Goal: Contribute content: Add original content to the website for others to see

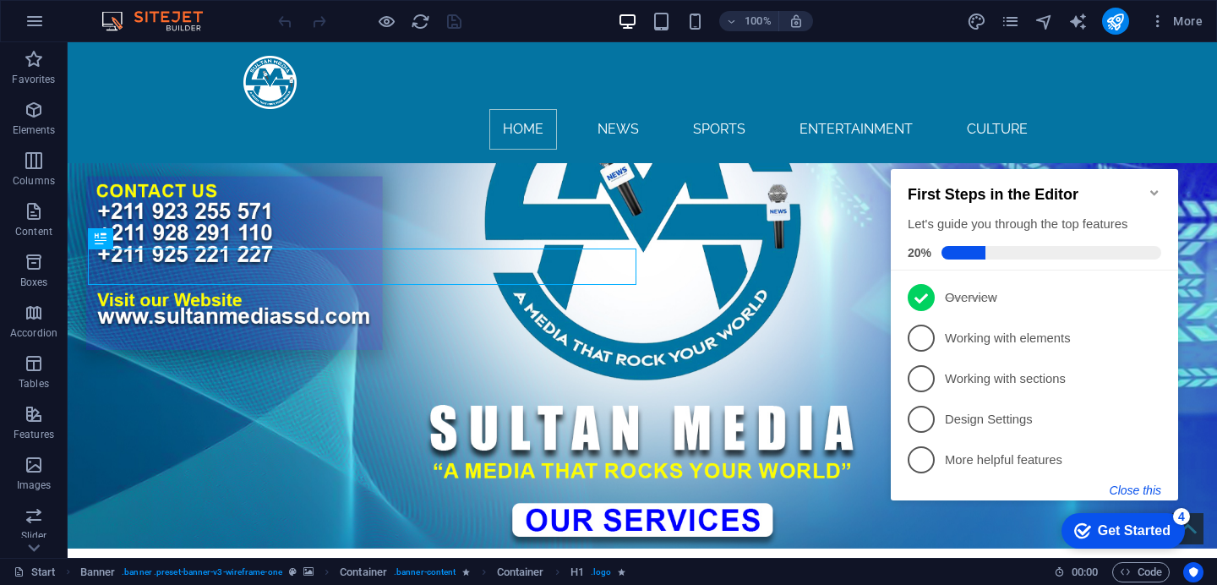
click at [1126, 490] on button "Close this" at bounding box center [1136, 490] width 52 height 14
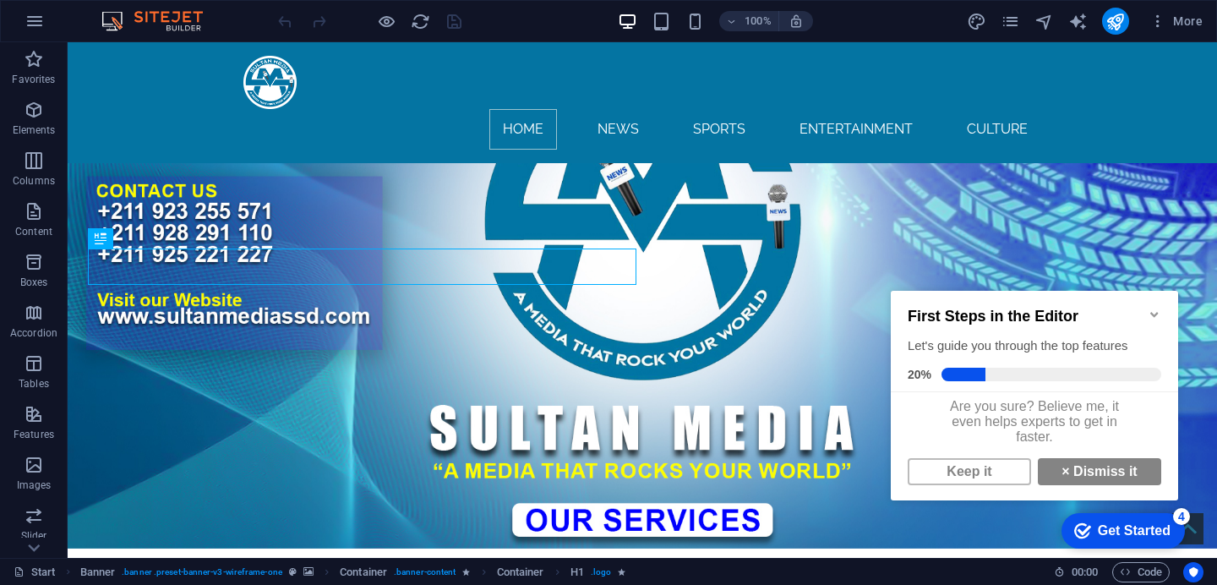
click at [1150, 312] on icon "Minimize checklist" at bounding box center [1154, 314] width 8 height 5
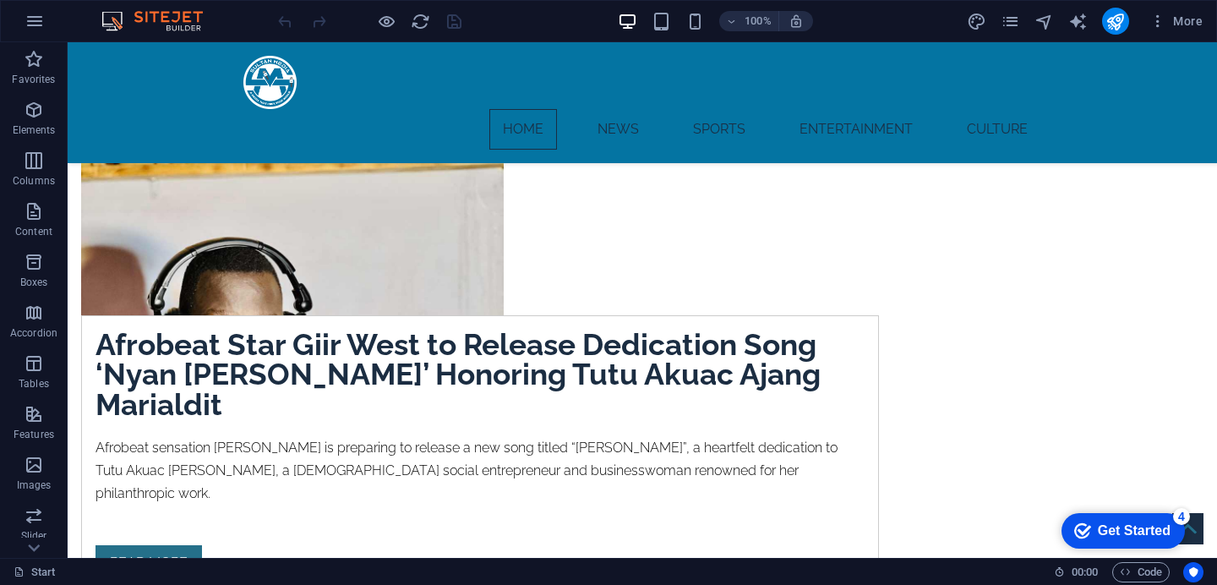
scroll to position [421, 0]
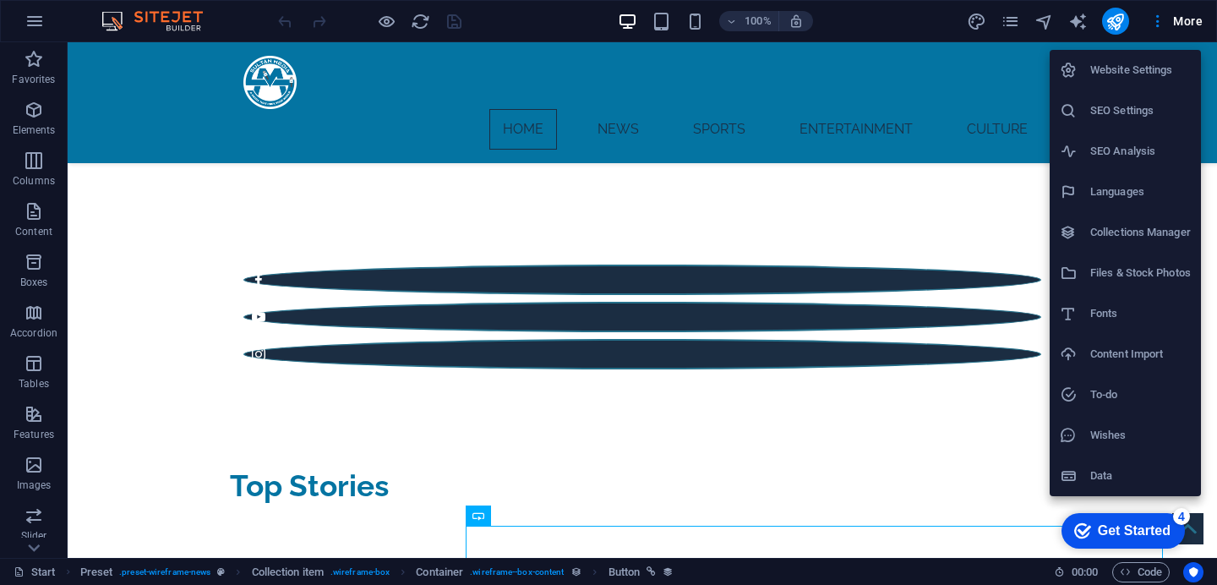
click at [1164, 234] on h6 "Collections Manager" at bounding box center [1140, 232] width 101 height 20
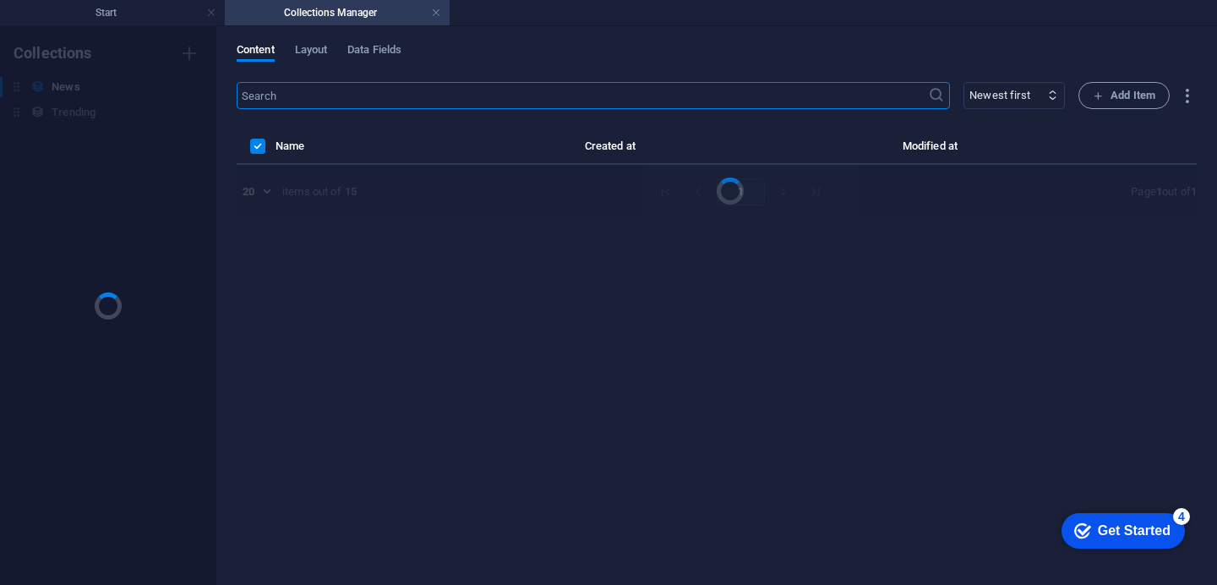
scroll to position [0, 0]
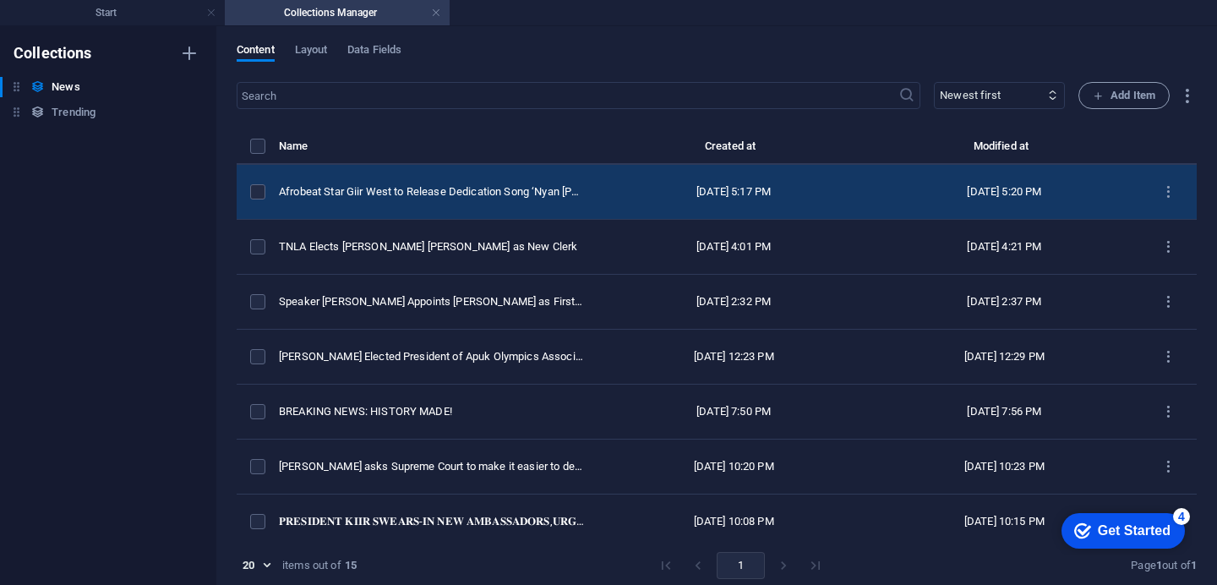
click at [614, 199] on div "Sep 4, 2025 5:17 PM" at bounding box center [733, 191] width 243 height 15
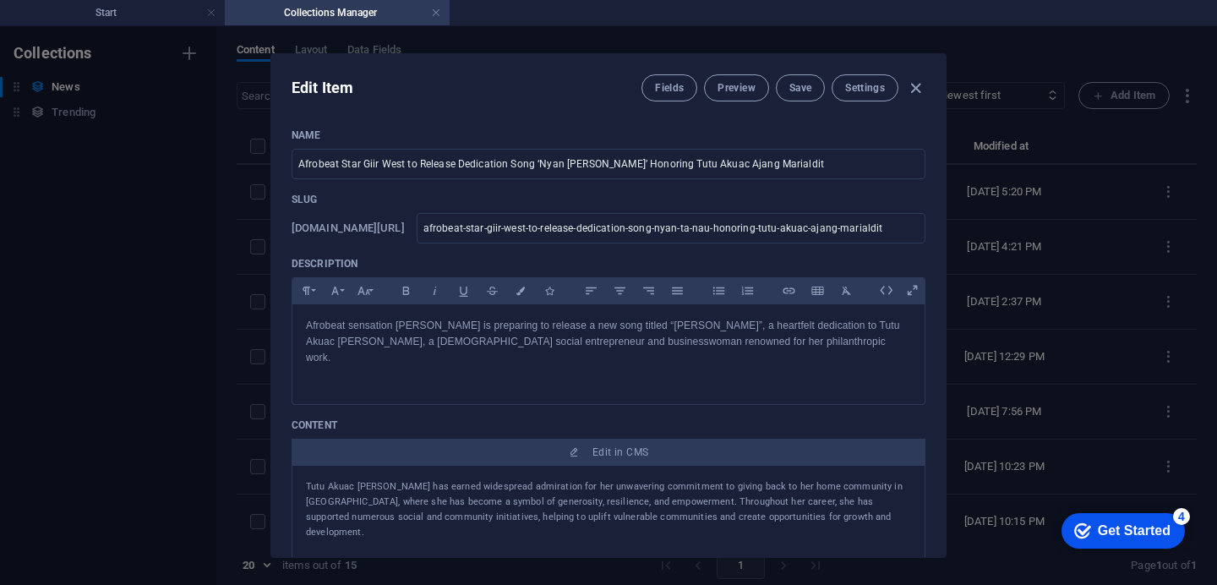
scroll to position [387, 0]
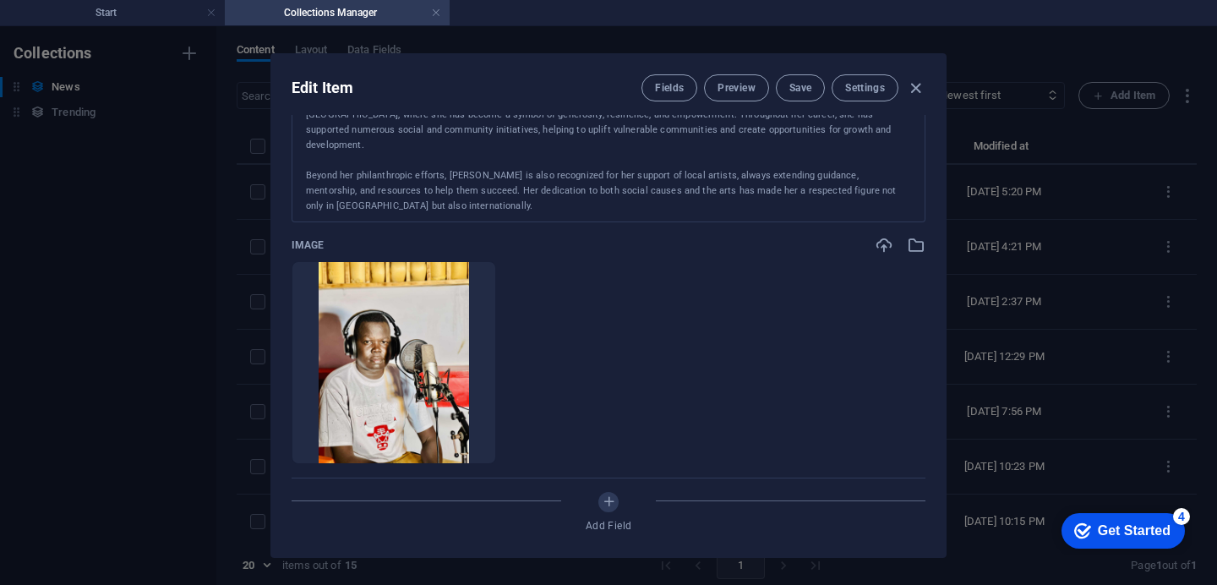
drag, startPoint x: 942, startPoint y: 221, endPoint x: 953, endPoint y: 287, distance: 66.0
click at [953, 288] on div "Edit Item Fields Preview Save Settings Name Afrobeat Star Giir West to Release …" at bounding box center [608, 305] width 1217 height 559
click at [945, 305] on div "Edit Item Fields Preview Save Settings Name Afrobeat Star Giir West to Release …" at bounding box center [608, 305] width 1217 height 559
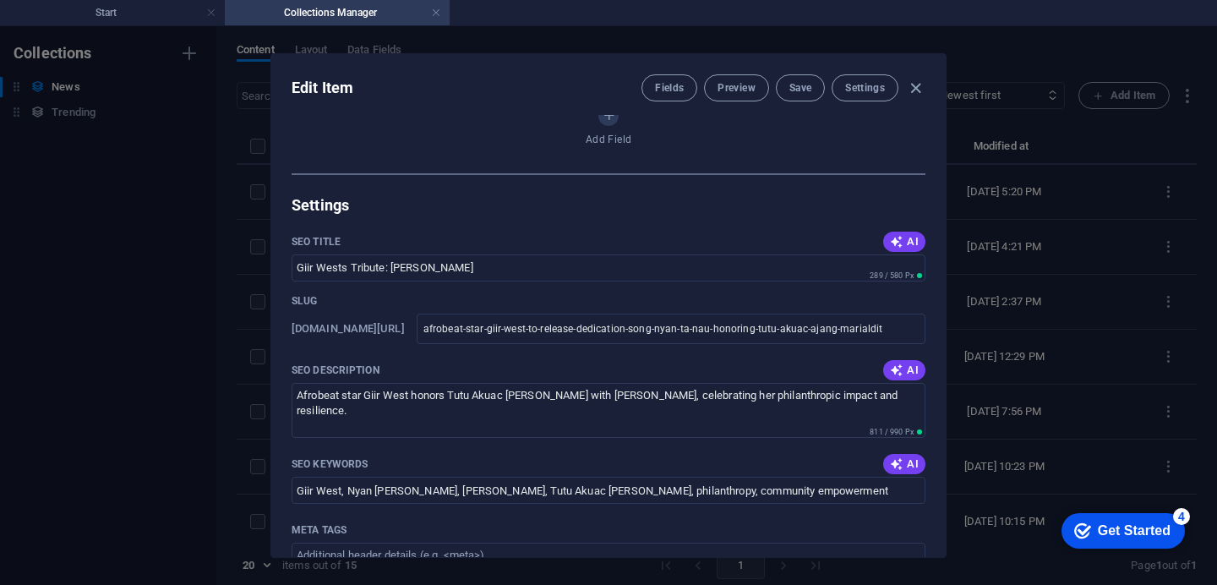
scroll to position [1160, 0]
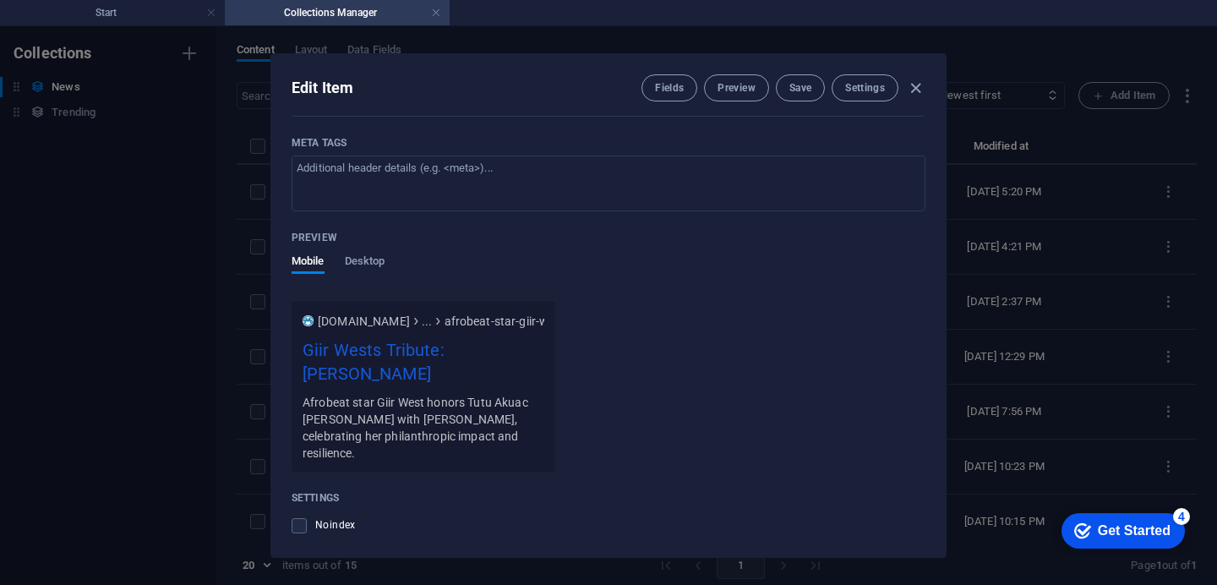
drag, startPoint x: 944, startPoint y: 496, endPoint x: 941, endPoint y: 516, distance: 19.7
click at [941, 516] on div "Edit Item Fields Preview Save Settings Name Afrobeat Star Giir West to Release …" at bounding box center [608, 305] width 676 height 505
click at [946, 504] on div "Edit Item Fields Preview Save Settings Name Afrobeat Star Giir West to Release …" at bounding box center [608, 305] width 1217 height 559
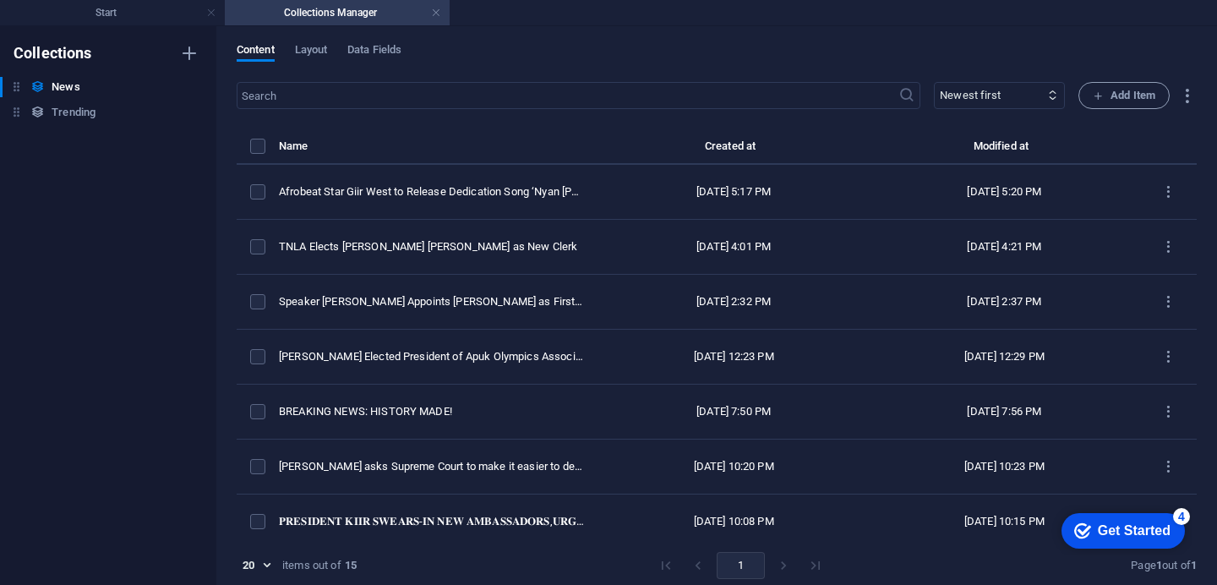
scroll to position [0, 0]
click at [946, 504] on td "May 31, 2025 10:15 PM" at bounding box center [1004, 521] width 270 height 55
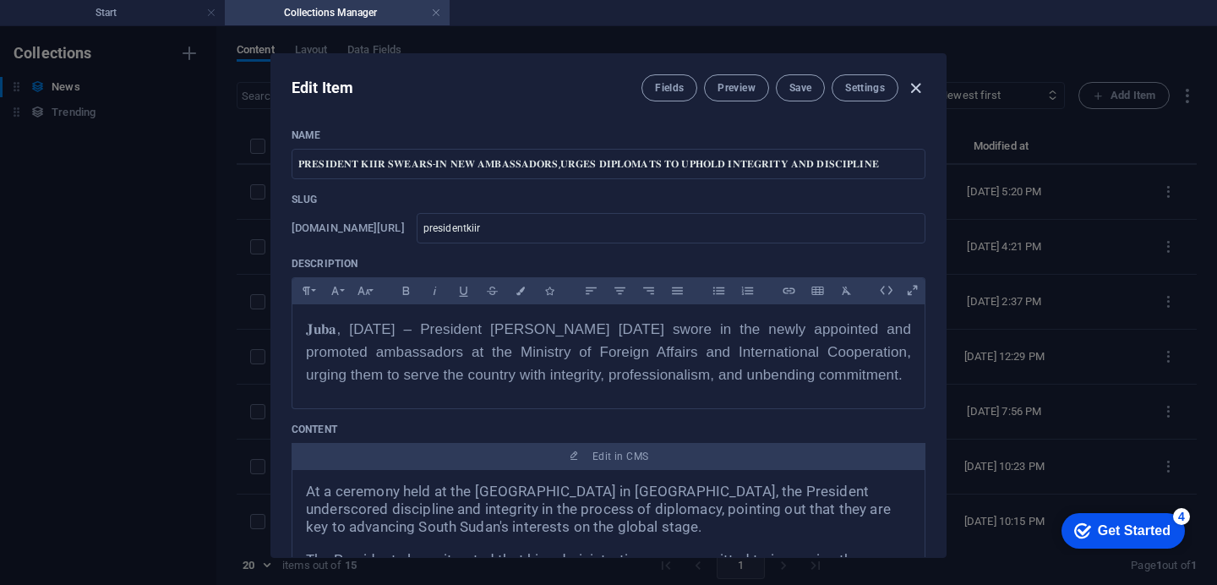
click at [909, 88] on icon "button" at bounding box center [915, 88] width 19 height 19
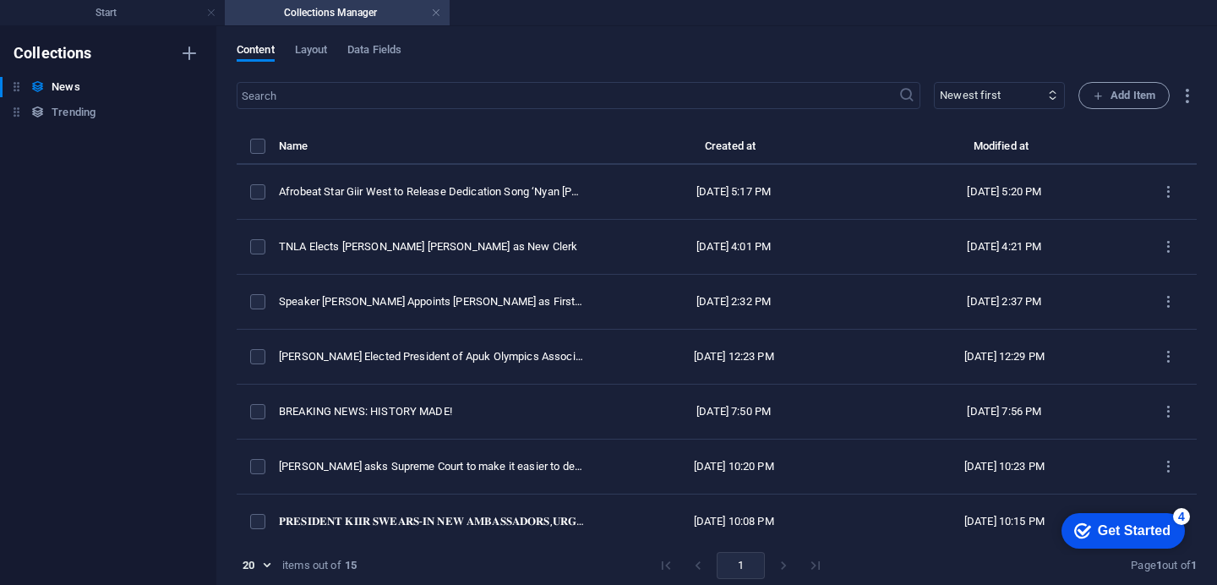
type input "presidentkiir"
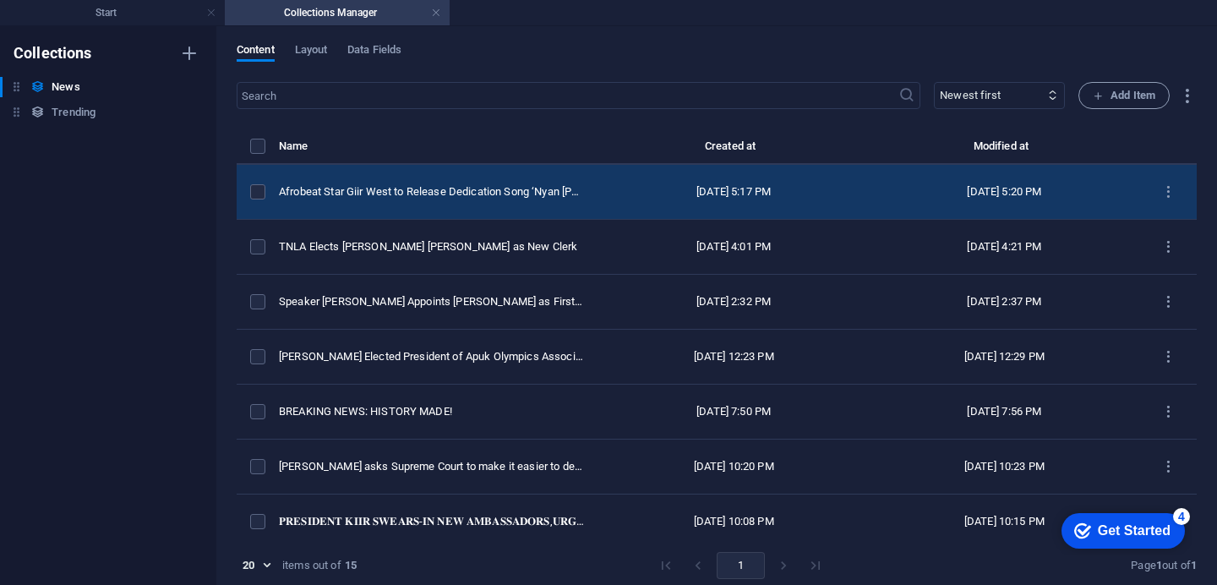
click at [494, 199] on div "Afrobeat Star Giir West to Release Dedication Song ‘Nyan [PERSON_NAME]’ Honorin…" at bounding box center [432, 191] width 306 height 15
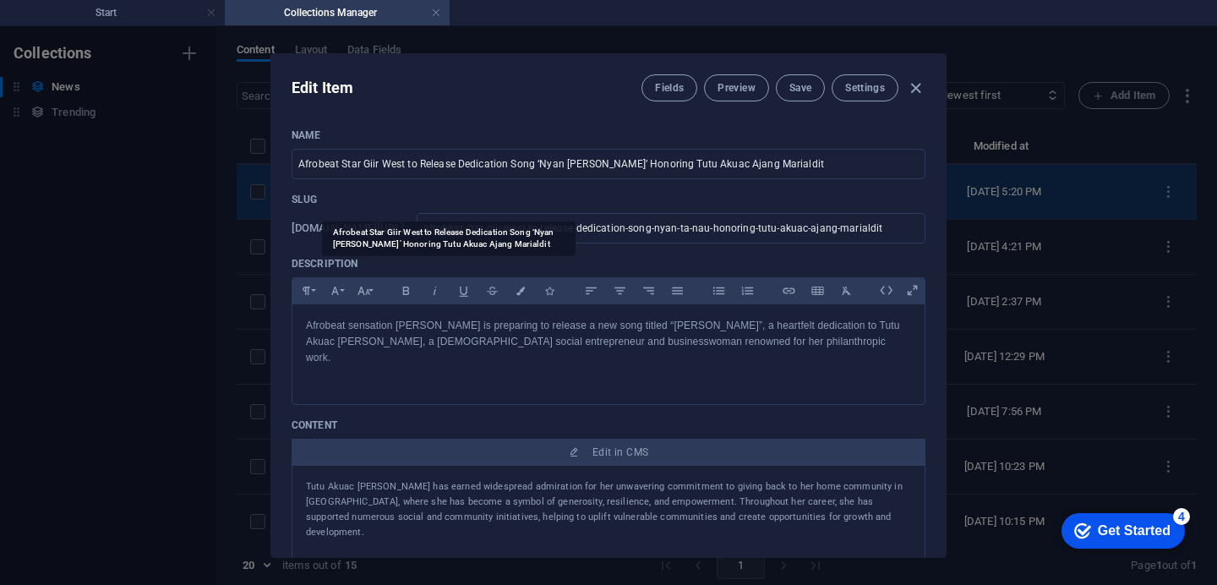
click at [494, 208] on div "Slug www.example.com/news/ afrobeat-star-giir-west-to-release-dedication-song-n…" at bounding box center [609, 218] width 634 height 51
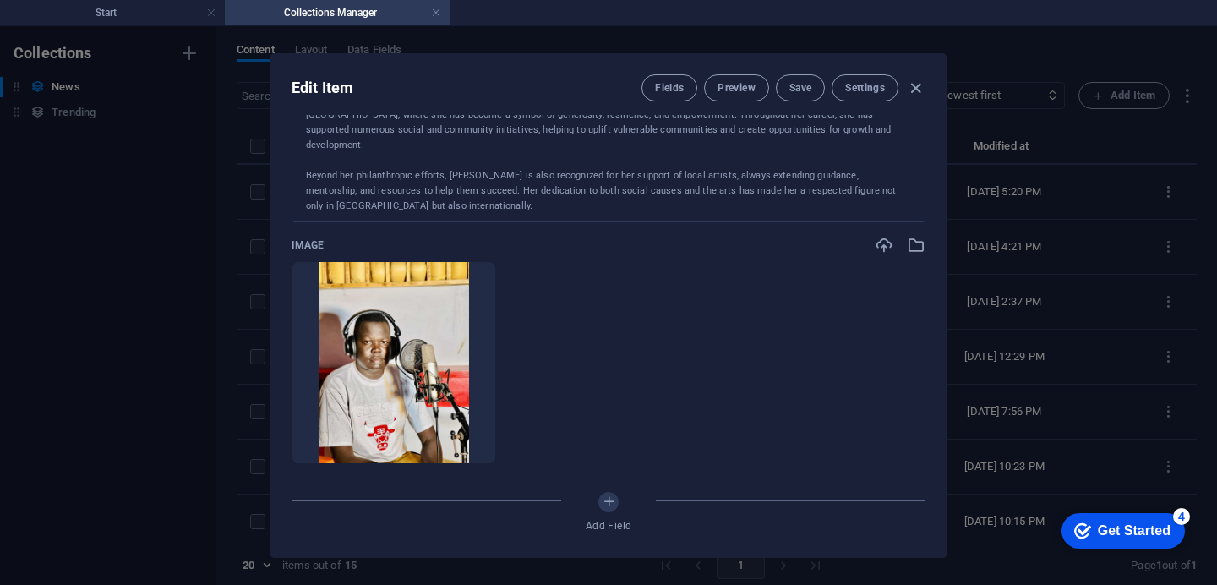
scroll to position [773, 0]
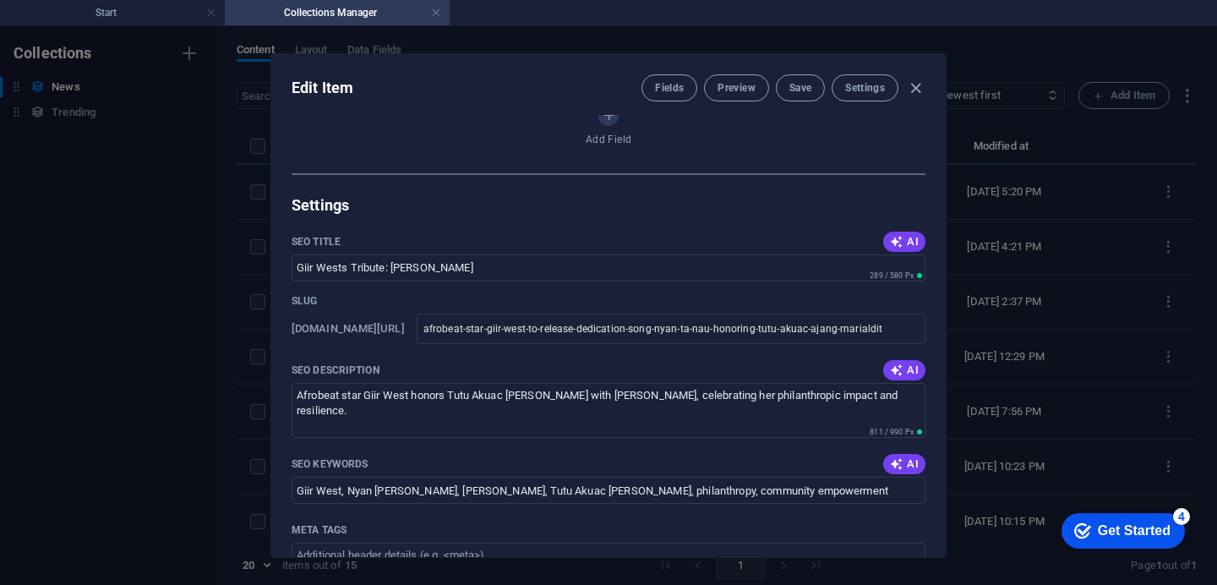
click at [940, 453] on div "Name Afrobeat Star Giir West to Release Dedication Song ‘Nyan Ta Nau’ Honoring …" at bounding box center [608, 336] width 674 height 442
click at [943, 418] on div "Name Afrobeat Star Giir West to Release Dedication Song ‘Nyan Ta Nau’ Honoring …" at bounding box center [608, 336] width 674 height 442
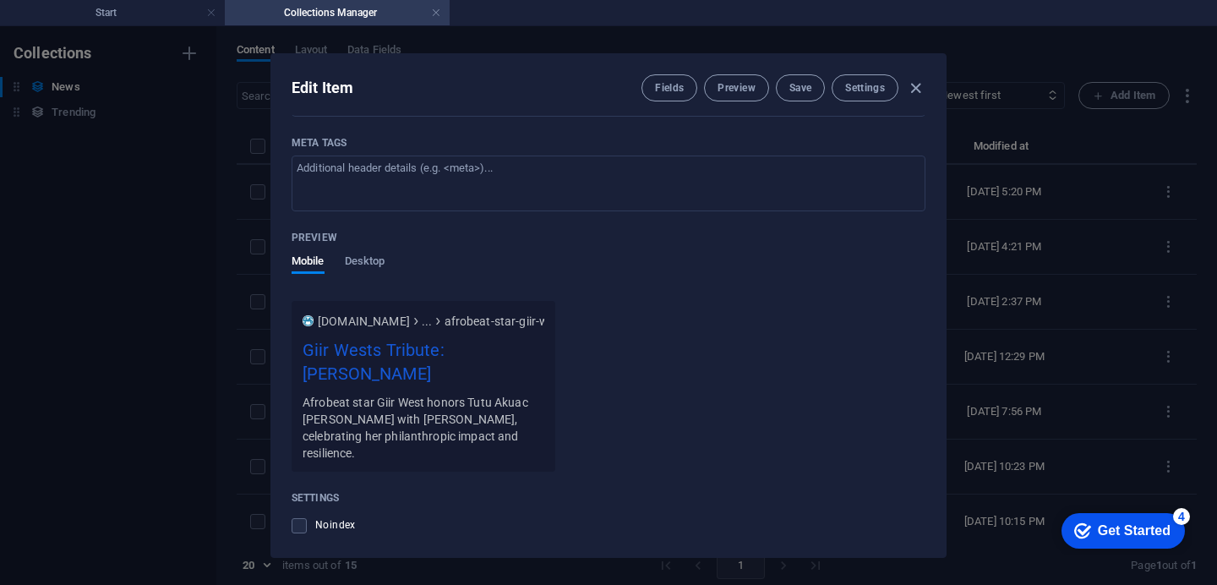
click at [944, 500] on div "Edit Item Fields Preview Save Settings Name Afrobeat Star Giir West to Release …" at bounding box center [608, 305] width 676 height 505
click at [943, 495] on div "Name Afrobeat Star Giir West to Release Dedication Song ‘Nyan Ta Nau’ Honoring …" at bounding box center [608, 336] width 674 height 442
drag, startPoint x: 943, startPoint y: 495, endPoint x: 943, endPoint y: 530, distance: 34.7
click at [943, 530] on div "Name Afrobeat Star Giir West to Release Dedication Song ‘Nyan Ta Nau’ Honoring …" at bounding box center [608, 336] width 674 height 442
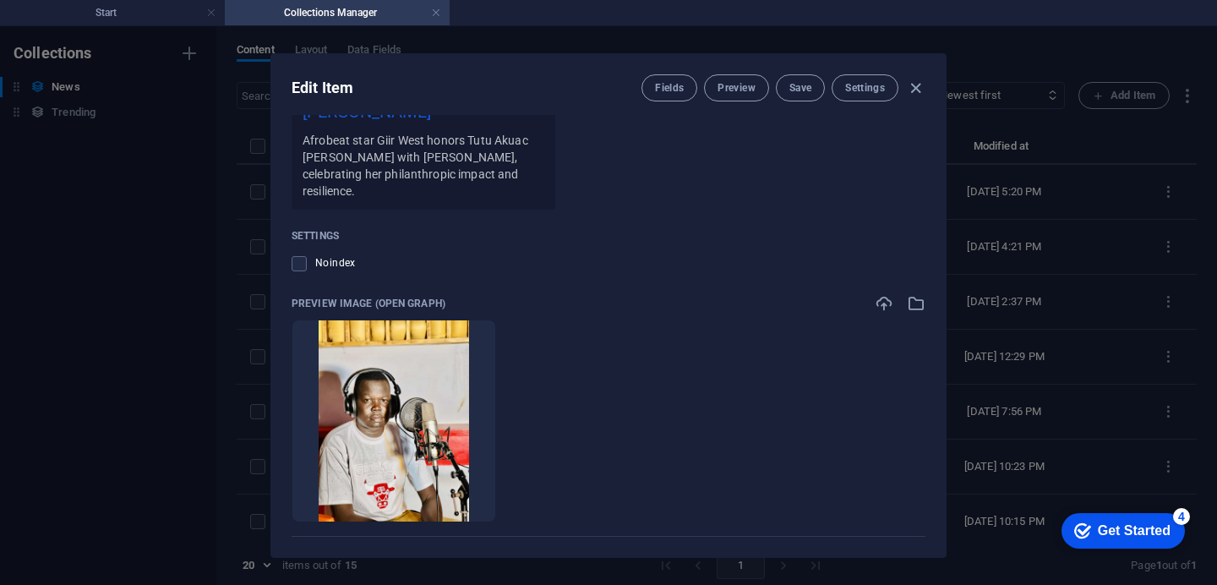
scroll to position [1460, 0]
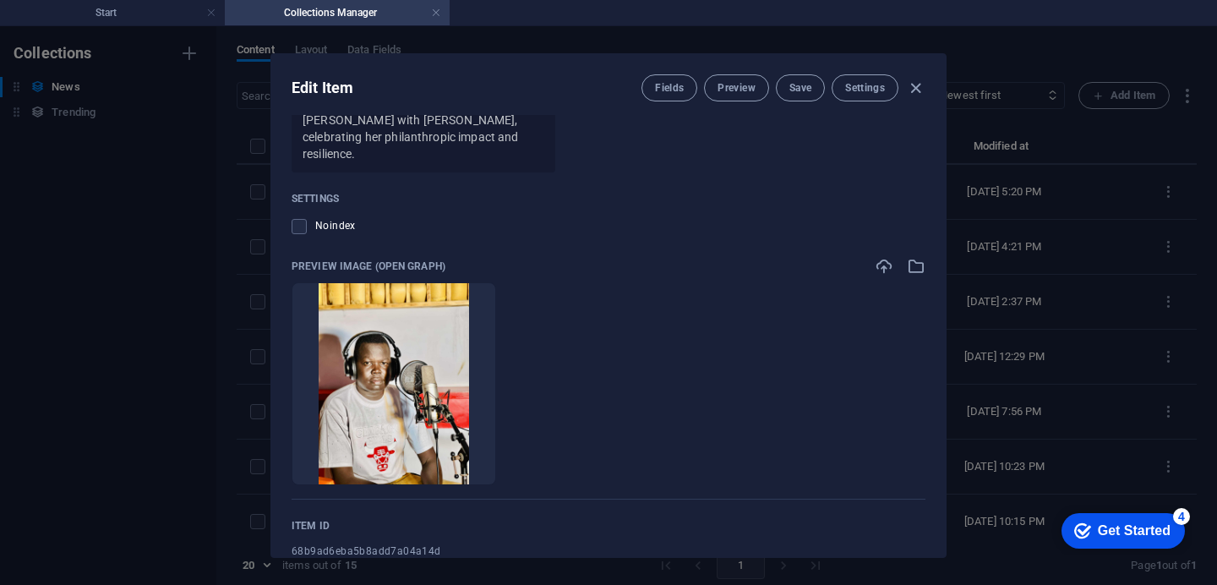
click at [431, 259] on p "Preview Image (Open Graph)" at bounding box center [369, 266] width 154 height 14
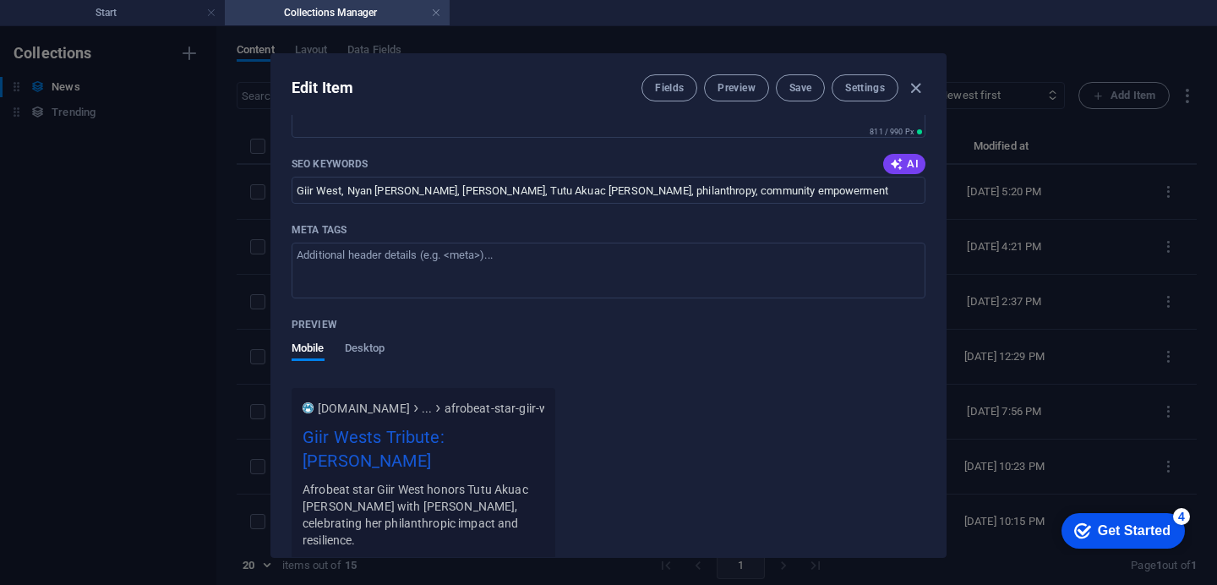
scroll to position [1073, 0]
click at [940, 112] on div "Edit Item Fields Preview Save Settings" at bounding box center [608, 84] width 674 height 61
click at [937, 108] on div "Edit Item Fields Preview Save Settings" at bounding box center [608, 84] width 674 height 61
drag, startPoint x: 945, startPoint y: 364, endPoint x: 939, endPoint y: 341, distance: 24.4
click at [939, 341] on div "Edit Item Fields Preview Save Settings Name Afrobeat Star Giir West to Release …" at bounding box center [608, 305] width 1217 height 559
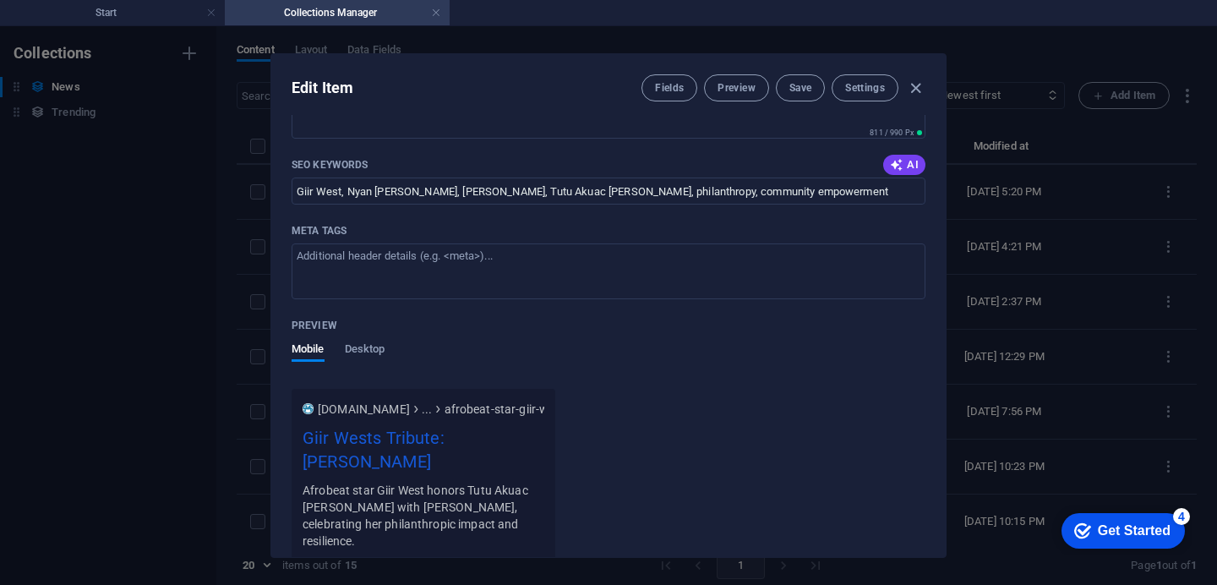
drag, startPoint x: 944, startPoint y: 363, endPoint x: 945, endPoint y: 333, distance: 30.4
click at [945, 333] on div "Edit Item Fields Preview Save Settings Name Afrobeat Star Giir West to Release …" at bounding box center [608, 305] width 1217 height 559
click at [939, 345] on div "Name Afrobeat Star Giir West to Release Dedication Song ‘Nyan Ta Nau’ Honoring …" at bounding box center [608, 336] width 674 height 442
drag, startPoint x: 939, startPoint y: 345, endPoint x: 936, endPoint y: 327, distance: 17.9
click at [936, 320] on div "Name Afrobeat Star Giir West to Release Dedication Song ‘Nyan Ta Nau’ Honoring …" at bounding box center [608, 336] width 674 height 442
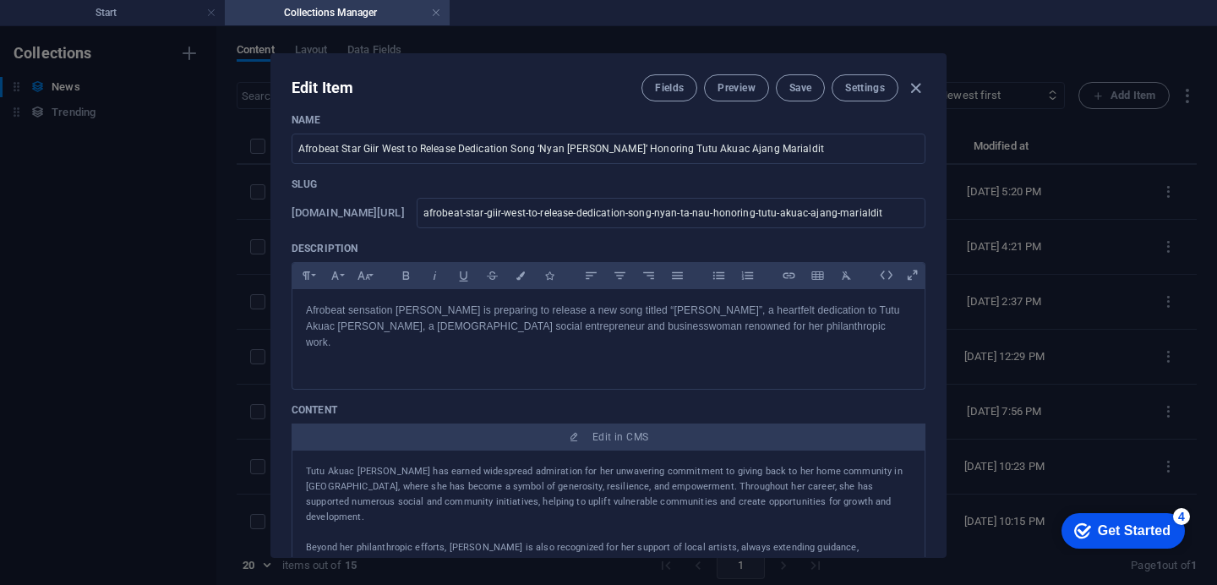
scroll to position [0, 0]
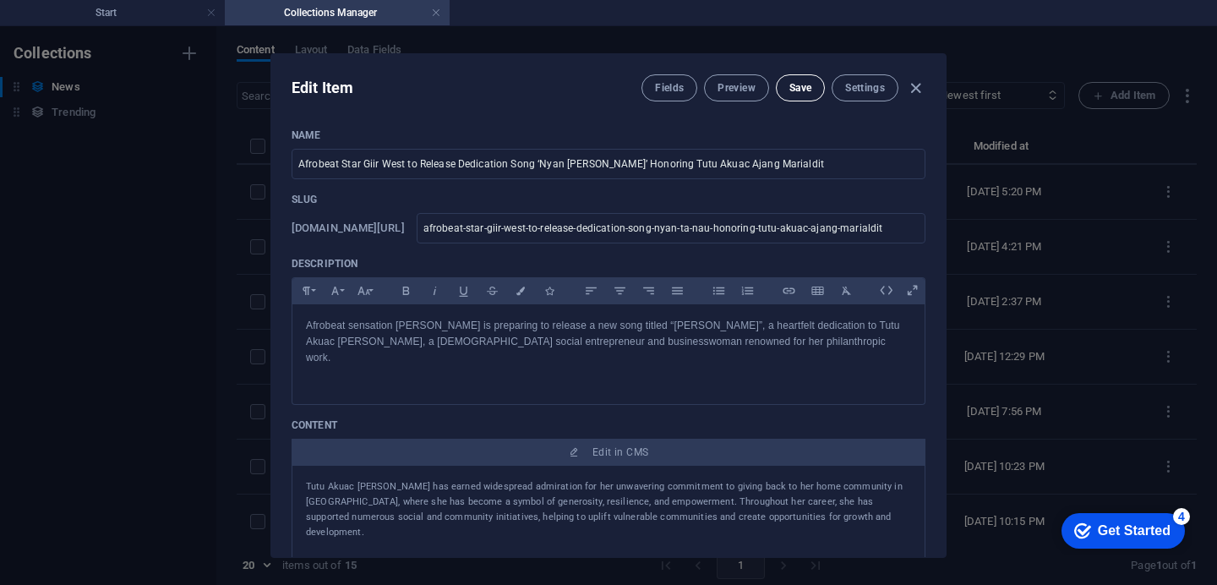
click at [807, 86] on span "Save" at bounding box center [800, 88] width 22 height 14
click at [945, 228] on div "Edit Item Fields Preview Save Settings Name Afrobeat Star Giir West to Release …" at bounding box center [608, 305] width 1217 height 559
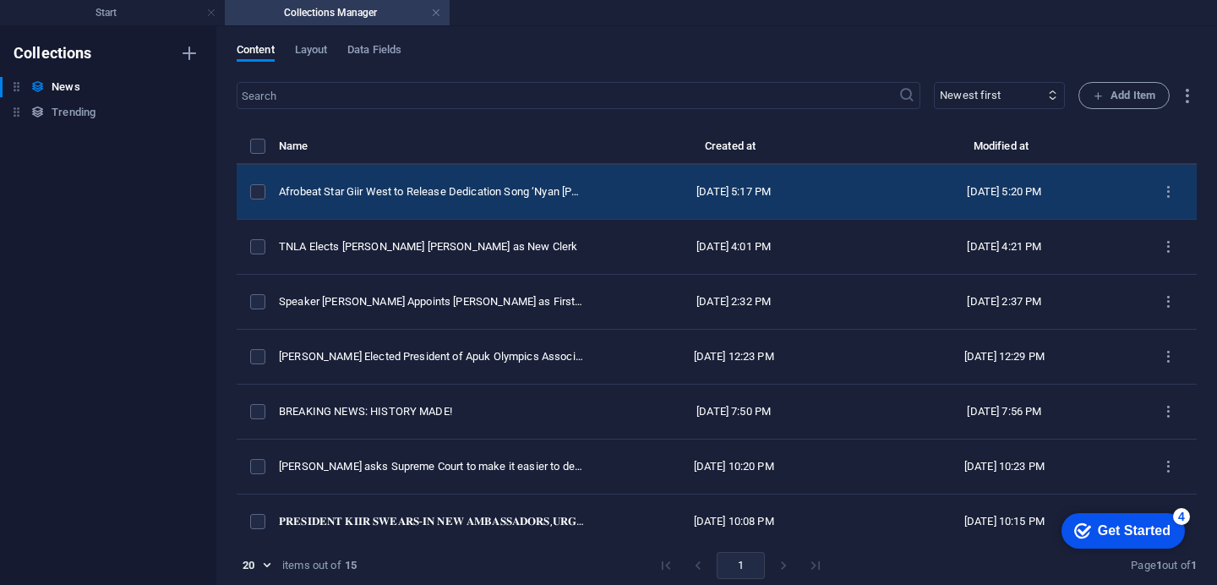
click at [701, 199] on div "Sep 4, 2025 5:17 PM" at bounding box center [733, 191] width 243 height 15
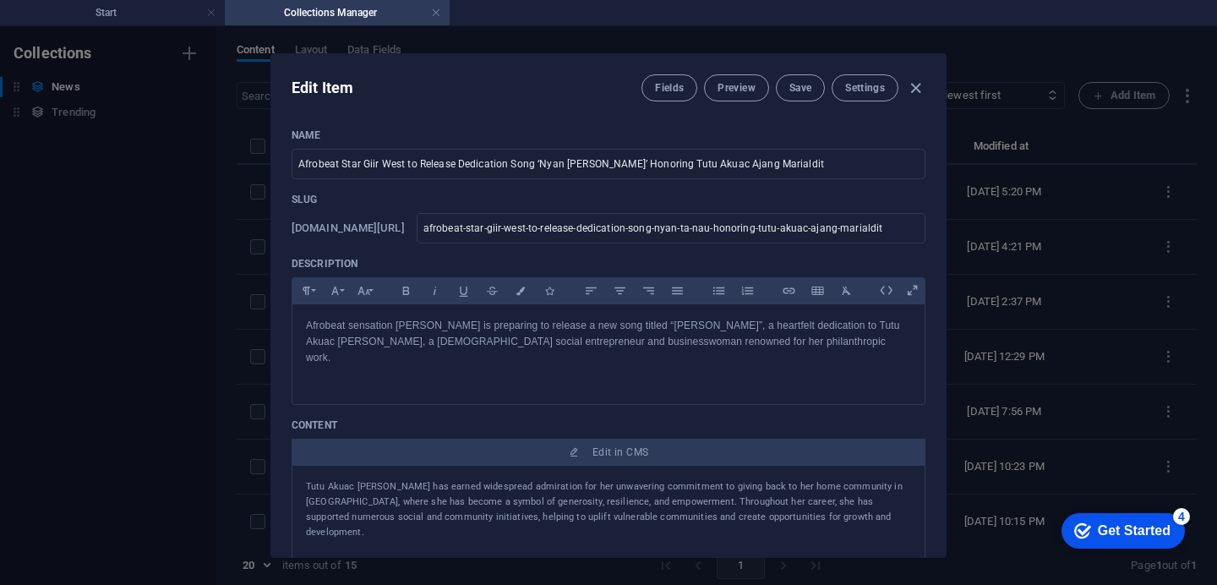
click at [936, 344] on div "Name Afrobeat Star Giir West to Release Dedication Song ‘Nyan Ta Nau’ Honoring …" at bounding box center [608, 336] width 674 height 442
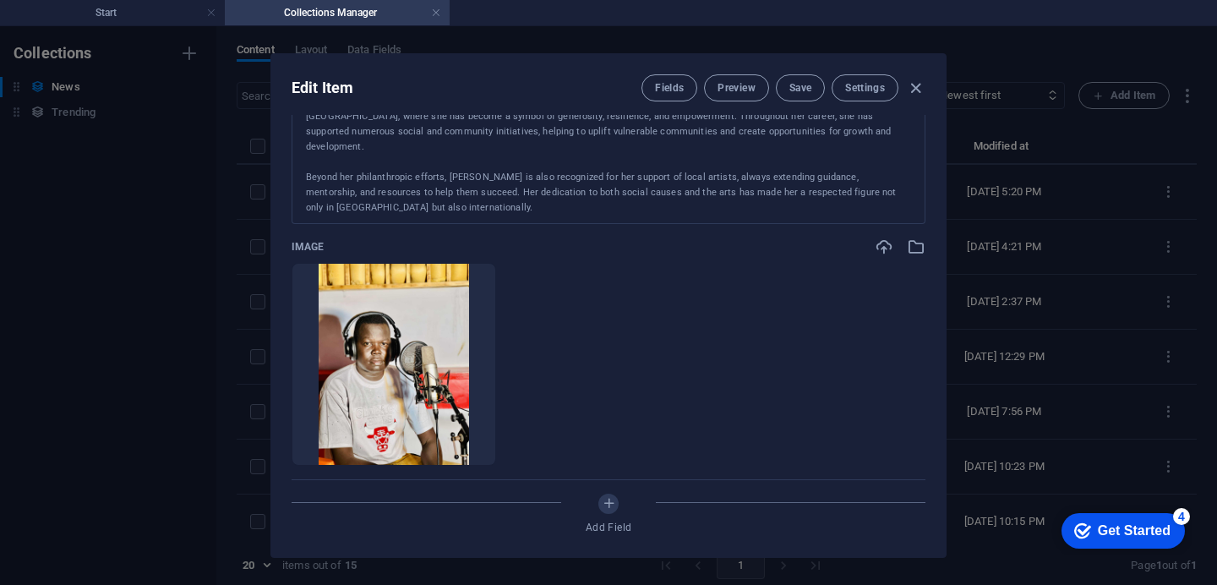
scroll to position [387, 0]
click at [945, 362] on div "Edit Item Fields Preview Save Settings Name Afrobeat Star Giir West to Release …" at bounding box center [608, 305] width 1217 height 559
type input "afrobeat-star-giir-west-to-release-dedication-song-nyan-ta-nau-honoring-tutu-ak…"
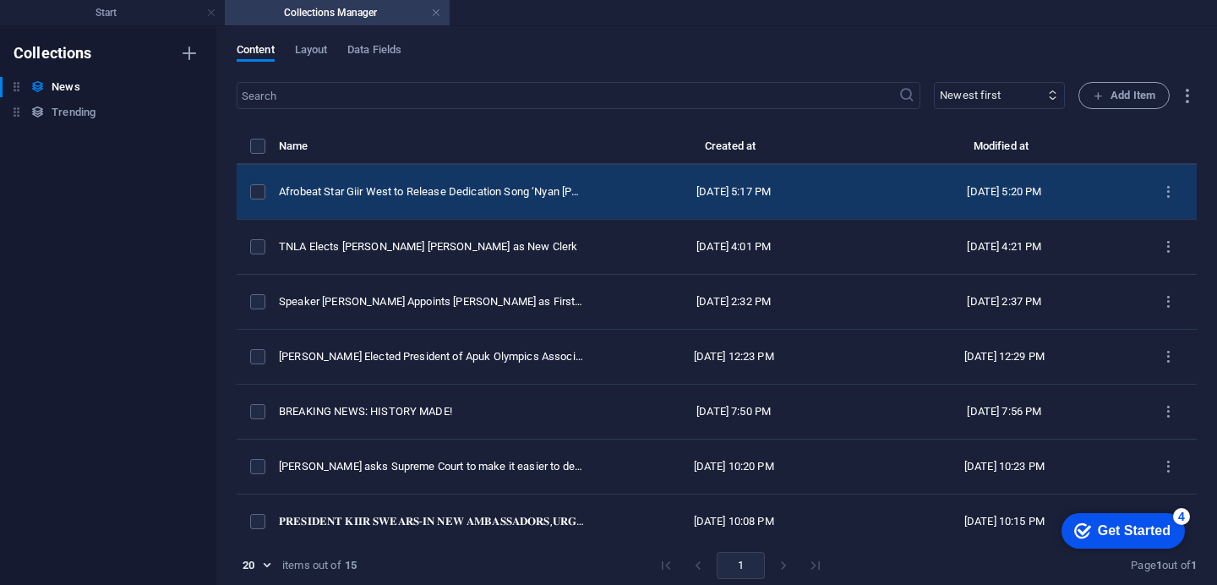
click at [612, 199] on div "Sep 4, 2025 5:17 PM" at bounding box center [733, 191] width 243 height 15
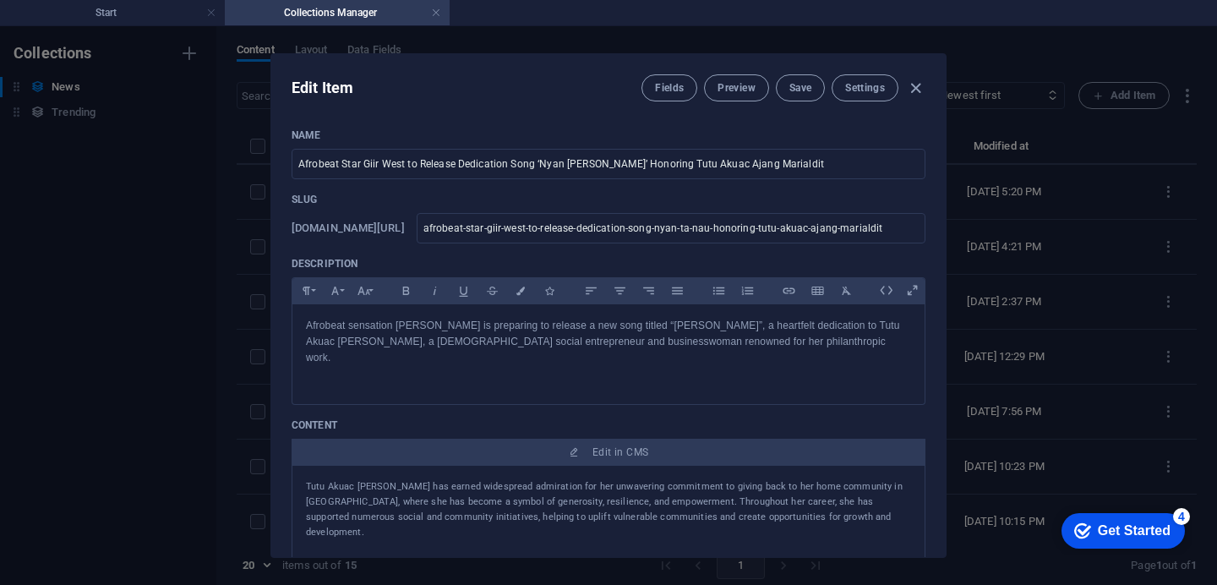
drag, startPoint x: 939, startPoint y: 270, endPoint x: 943, endPoint y: 361, distance: 91.4
click at [943, 367] on div "Name Afrobeat Star Giir West to Release Dedication Song ‘Nyan Ta Nau’ Honoring …" at bounding box center [608, 336] width 674 height 442
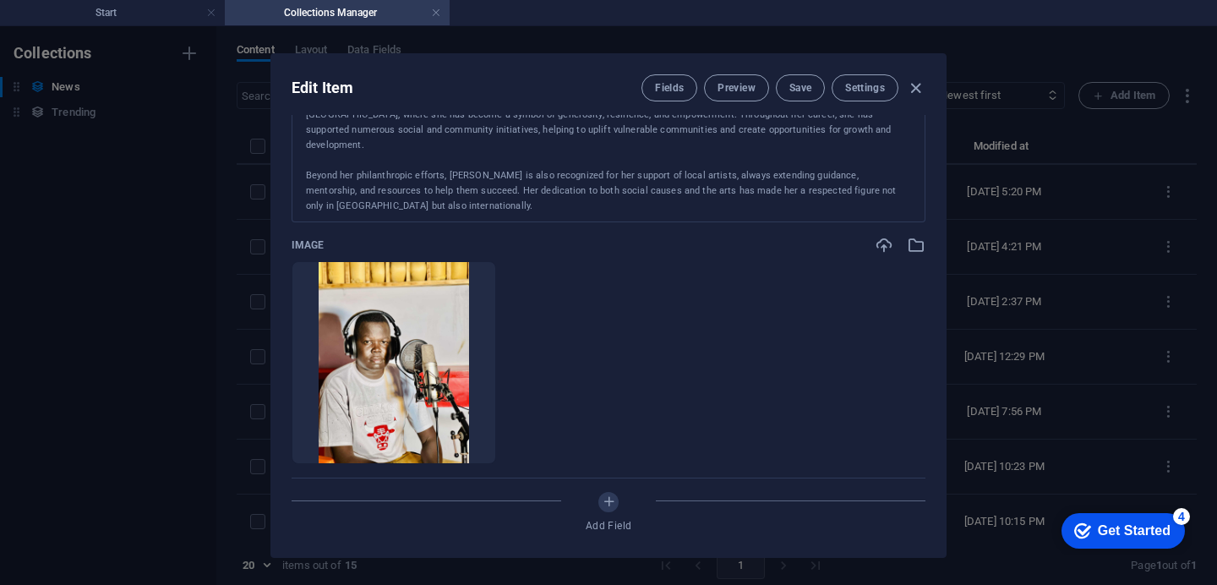
click at [944, 375] on div "Edit Item Fields Preview Save Settings Name Afrobeat Star Giir West to Release …" at bounding box center [608, 305] width 676 height 505
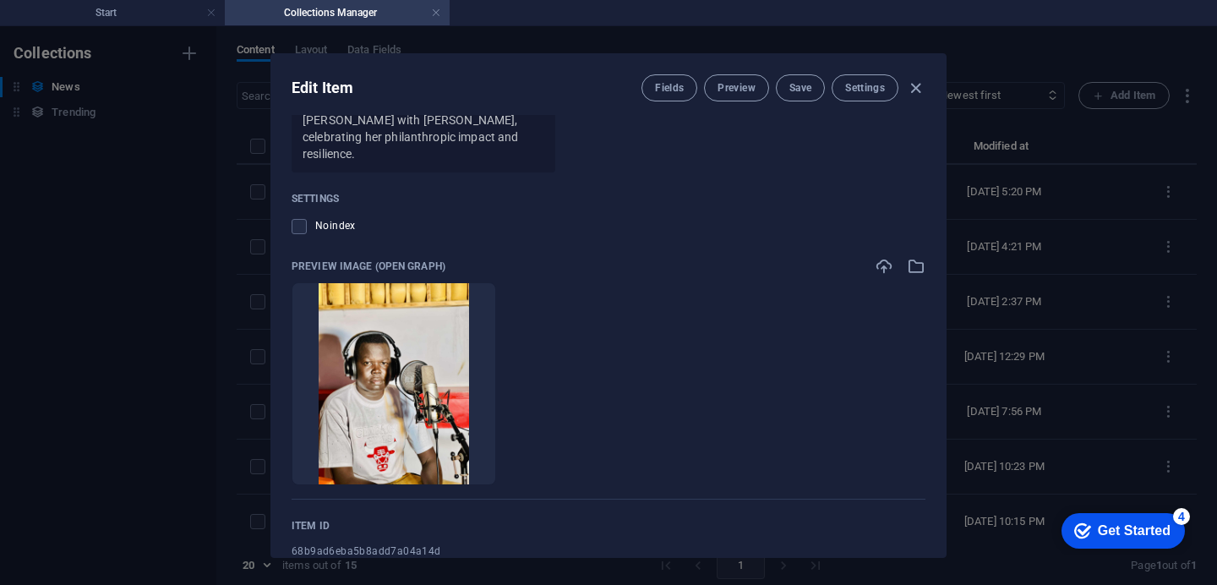
scroll to position [1073, 0]
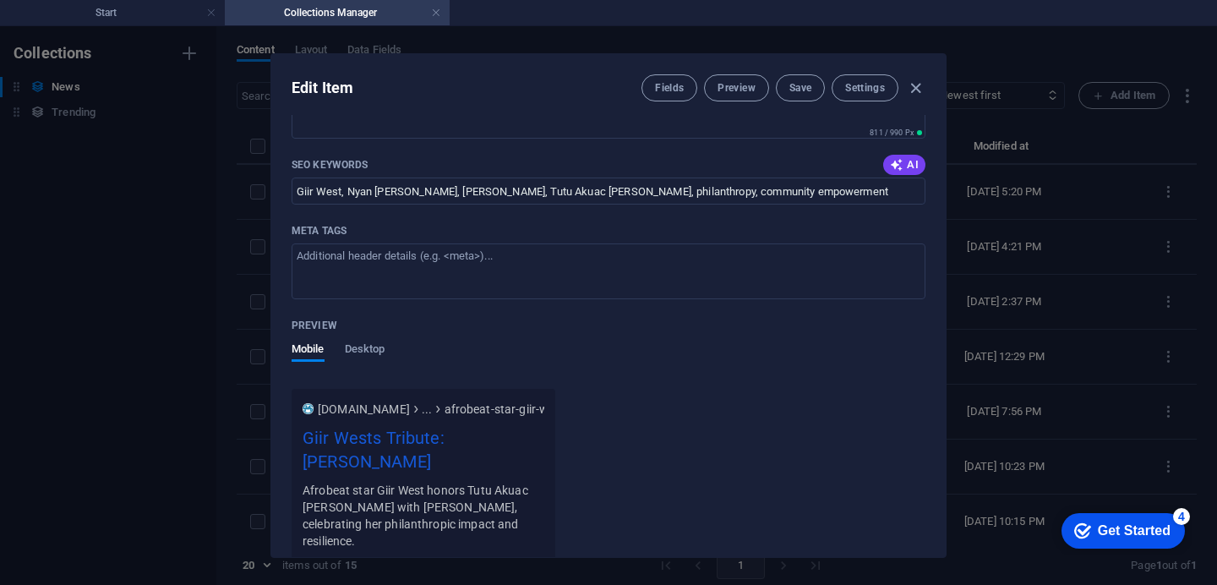
click at [938, 328] on div "Name Afrobeat Star Giir West to Release Dedication Song ‘Nyan Ta Nau’ Honoring …" at bounding box center [608, 336] width 674 height 442
click at [800, 90] on span "Save" at bounding box center [800, 88] width 22 height 14
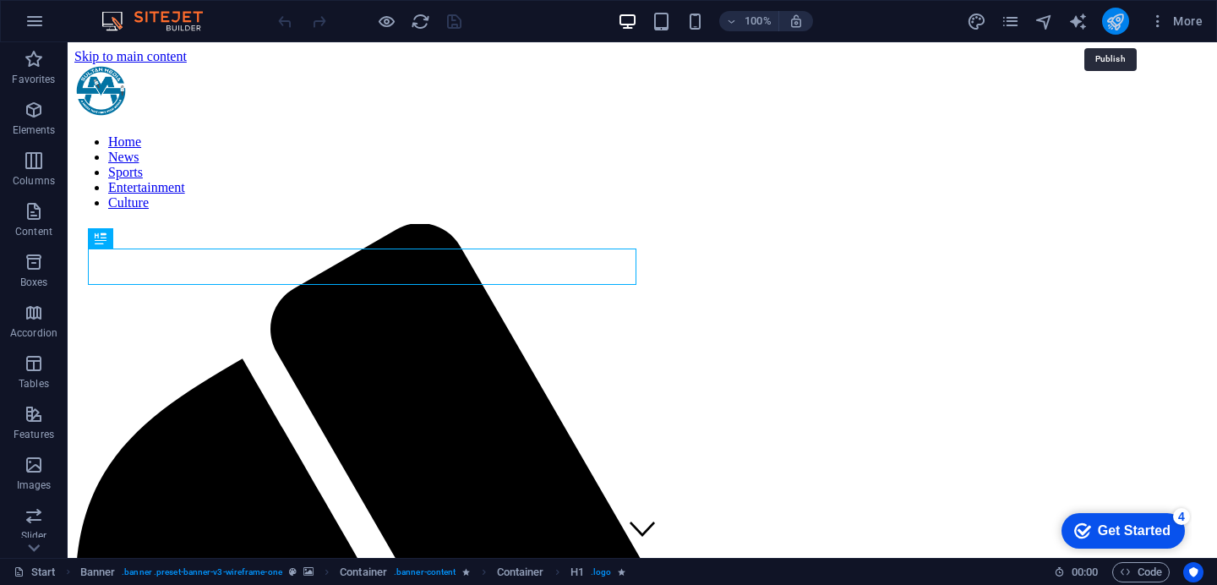
click at [1121, 27] on icon "publish" at bounding box center [1115, 21] width 19 height 19
